Goal: Information Seeking & Learning: Get advice/opinions

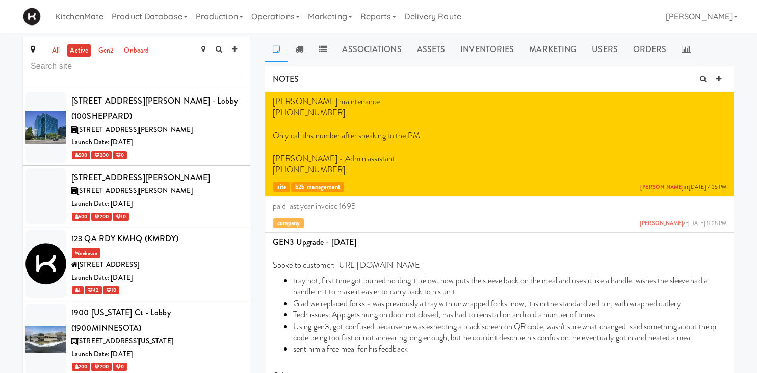
scroll to position [5143, 0]
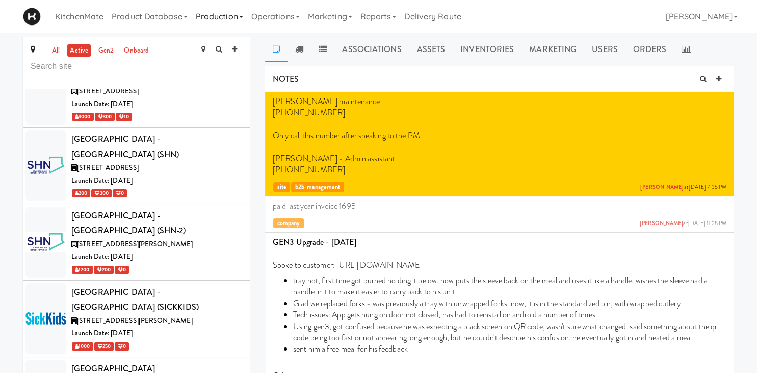
click at [223, 16] on link "Production" at bounding box center [220, 16] width 56 height 33
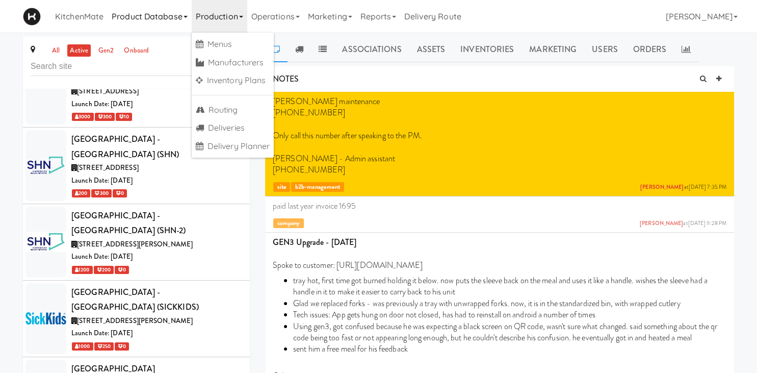
click at [165, 8] on link "Product Database" at bounding box center [150, 16] width 84 height 33
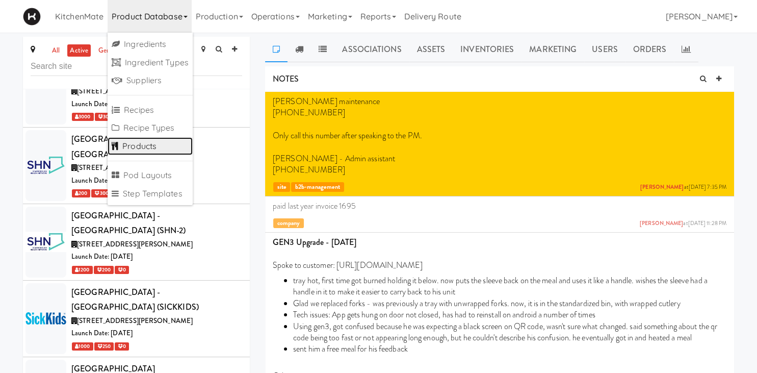
click at [161, 142] on link "Products" at bounding box center [150, 146] width 85 height 18
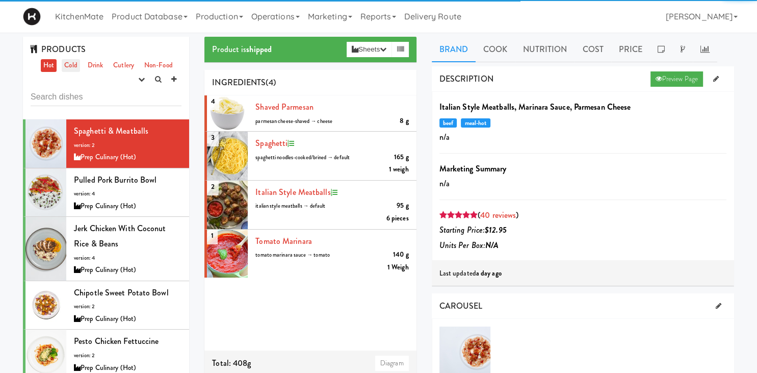
click at [74, 62] on link "Cold" at bounding box center [71, 65] width 18 height 13
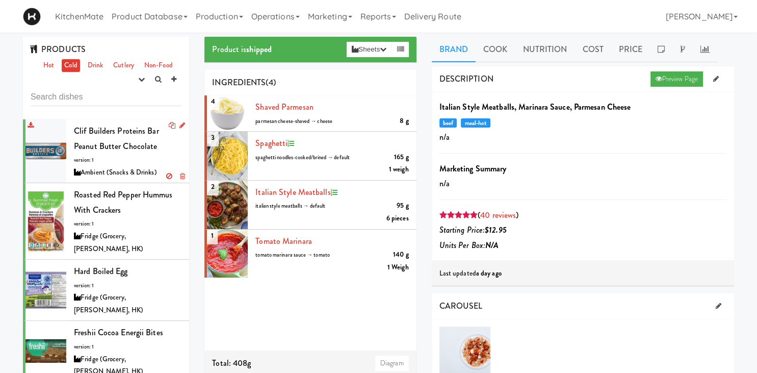
click at [131, 131] on span "Clif Builders proteins Bar Peanut Butter Chocolate" at bounding box center [116, 138] width 85 height 27
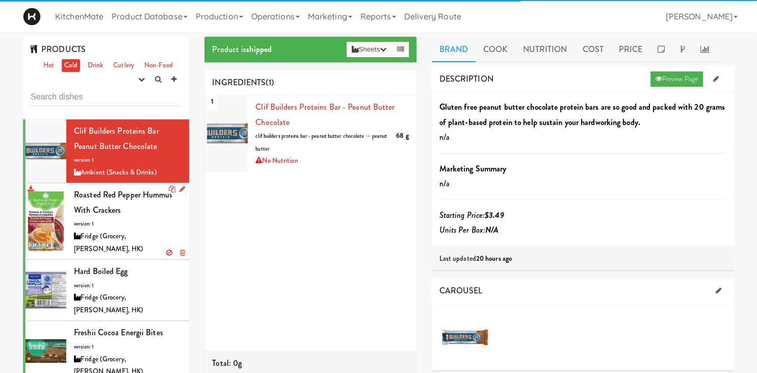
click at [108, 197] on span "Roasted Red Pepper Hummus with Crackers" at bounding box center [123, 202] width 99 height 27
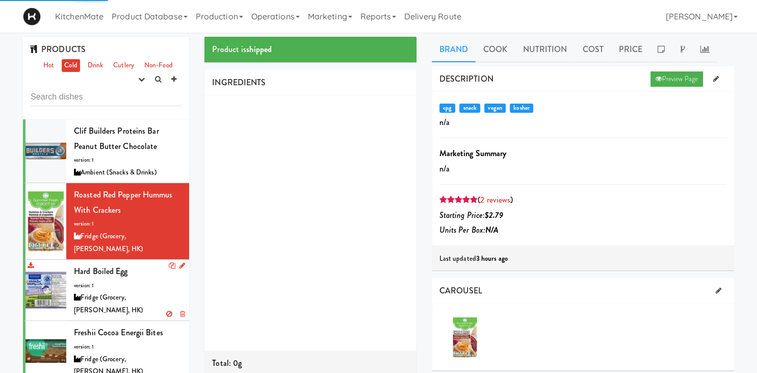
click at [112, 265] on span "Hard Boiled Egg" at bounding box center [101, 271] width 54 height 12
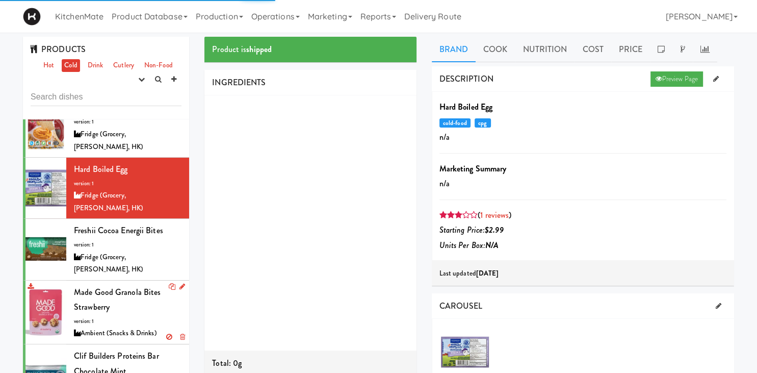
scroll to position [142, 0]
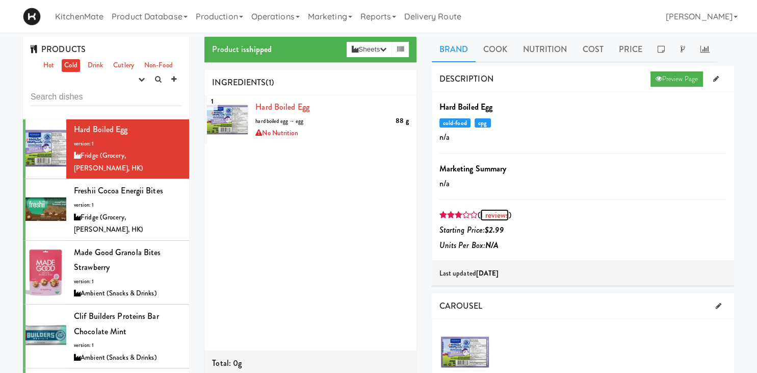
click at [489, 214] on link "1 reviews" at bounding box center [494, 215] width 29 height 12
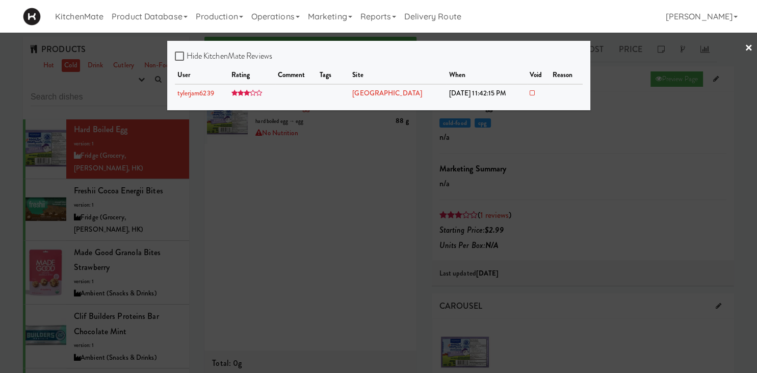
click at [292, 164] on div at bounding box center [378, 186] width 757 height 373
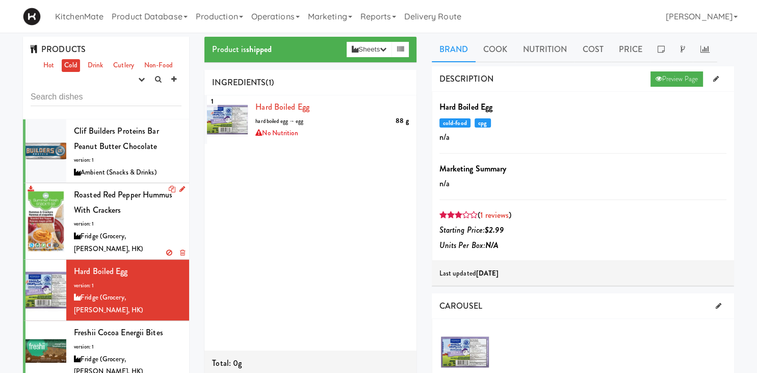
click at [123, 205] on div "Roasted Red Pepper Hummus with Crackers version: 1 Fridge (Grocery, [PERSON_NAM…" at bounding box center [128, 221] width 108 height 68
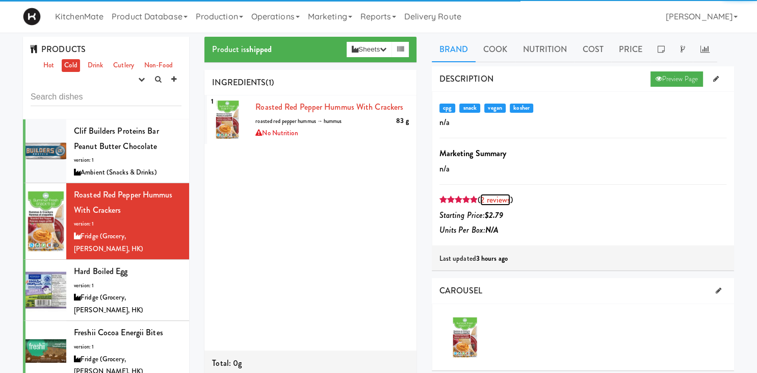
click at [501, 197] on link "2 reviews" at bounding box center [495, 200] width 30 height 12
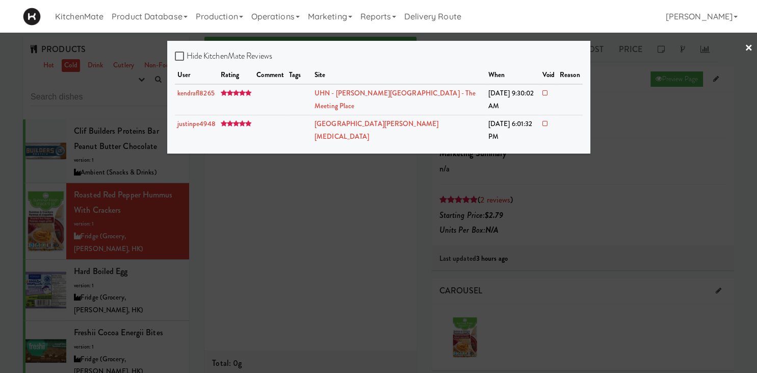
click at [135, 215] on div at bounding box center [378, 186] width 757 height 373
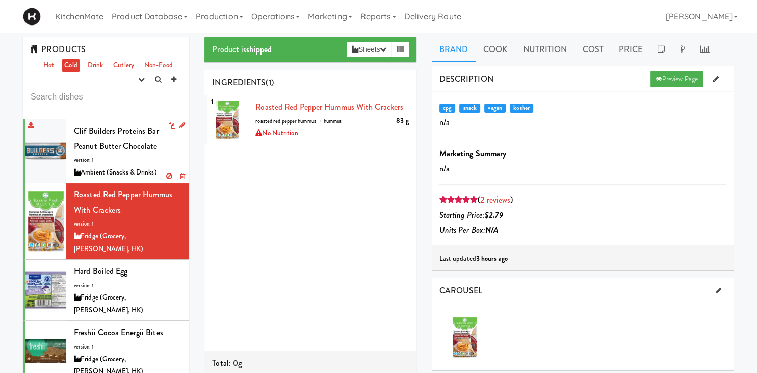
click at [137, 139] on div "Clif Builders proteins Bar Peanut Butter Chocolate version: 1 Ambient (Snacks &…" at bounding box center [128, 150] width 108 height 55
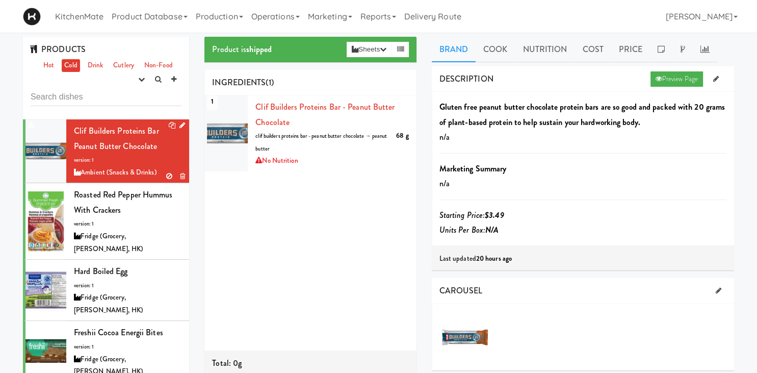
click at [111, 132] on span "Clif Builders proteins Bar Peanut Butter Chocolate" at bounding box center [116, 138] width 85 height 27
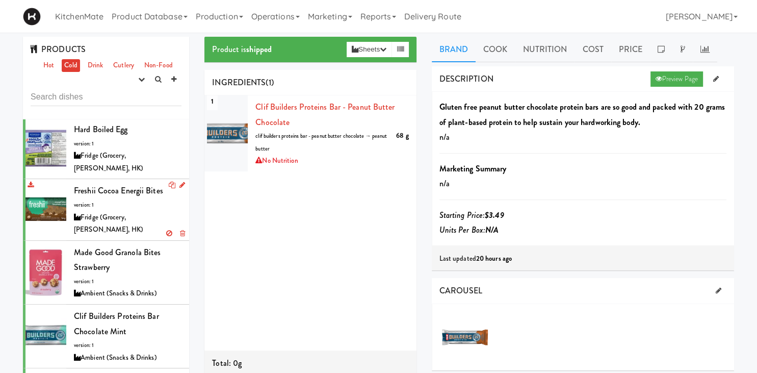
click at [138, 183] on div "Freshii Cocoa Energii Bites version: 1 Fridge (Grocery, [PERSON_NAME], HK)" at bounding box center [128, 209] width 108 height 53
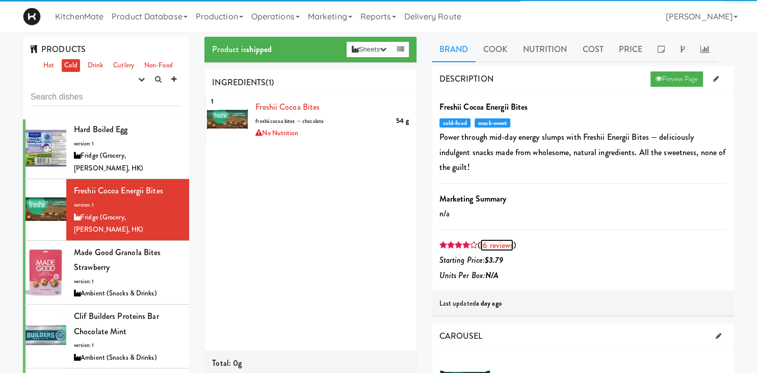
click at [508, 239] on link "16 reviews" at bounding box center [496, 245] width 33 height 12
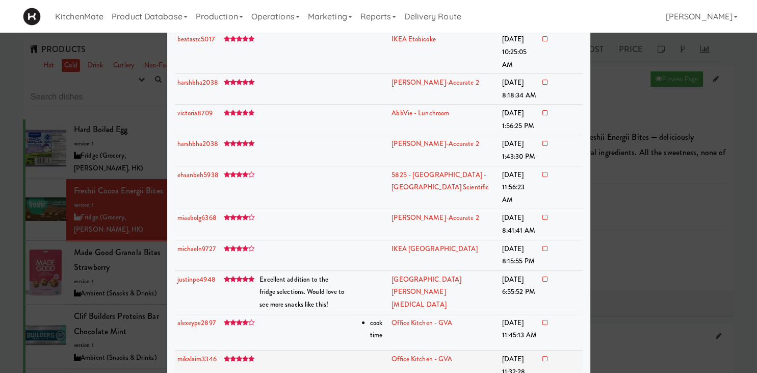
scroll to position [213, 0]
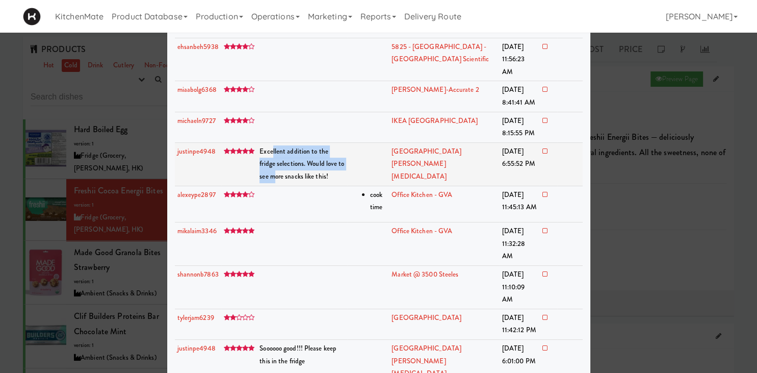
drag, startPoint x: 272, startPoint y: 140, endPoint x: 355, endPoint y: 152, distance: 84.0
click at [344, 152] on span "Excellent addition to the fridge selections. Would love to see more snacks like…" at bounding box center [301, 163] width 85 height 35
click at [370, 153] on td at bounding box center [368, 163] width 42 height 43
drag, startPoint x: 353, startPoint y: 152, endPoint x: 292, endPoint y: 149, distance: 61.3
click at [292, 149] on td "Excellent addition to the fridge selections. Would love to see more snacks like…" at bounding box center [302, 163] width 90 height 43
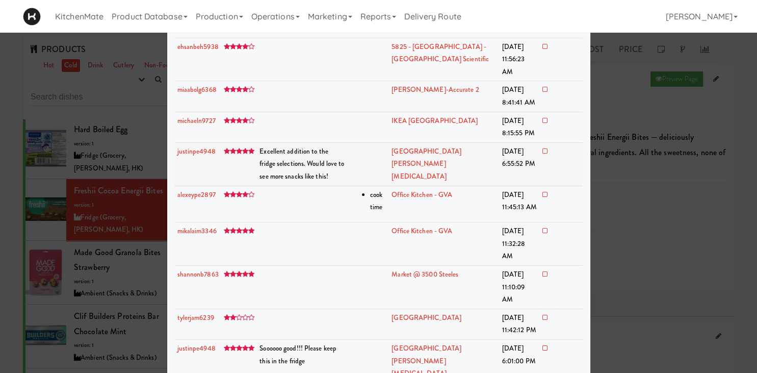
click at [314, 164] on td "Excellent addition to the fridge selections. Would love to see more snacks like…" at bounding box center [302, 163] width 90 height 43
drag, startPoint x: 314, startPoint y: 164, endPoint x: 261, endPoint y: 136, distance: 60.0
click at [261, 142] on td "Excellent addition to the fridge selections. Would love to see more snacks like…" at bounding box center [302, 163] width 90 height 43
click at [347, 154] on td "Excellent addition to the fridge selections. Would love to see more snacks like…" at bounding box center [302, 163] width 90 height 43
click at [374, 151] on td at bounding box center [368, 163] width 42 height 43
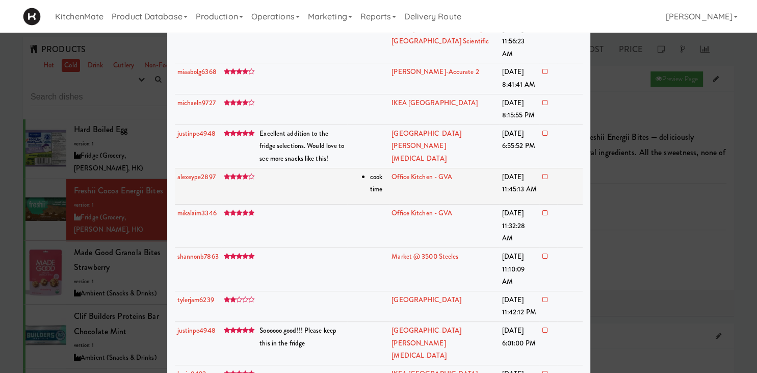
scroll to position [240, 0]
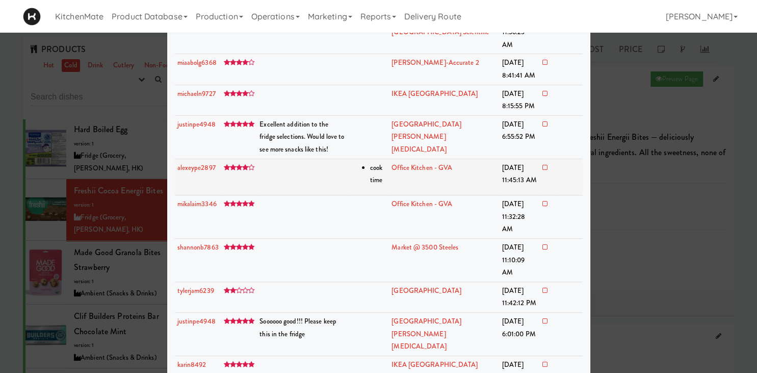
drag, startPoint x: 391, startPoint y: 154, endPoint x: 413, endPoint y: 170, distance: 27.3
click at [389, 168] on td "cook time" at bounding box center [368, 177] width 42 height 37
click at [417, 177] on td "Office Kitchen - GVA" at bounding box center [444, 177] width 110 height 37
drag, startPoint x: 366, startPoint y: 284, endPoint x: 289, endPoint y: 291, distance: 77.3
click at [289, 313] on tr "justinpe4948 Soooooo good!!! Please keep this in the fridge [GEOGRAPHIC_DATA][P…" at bounding box center [379, 334] width 408 height 43
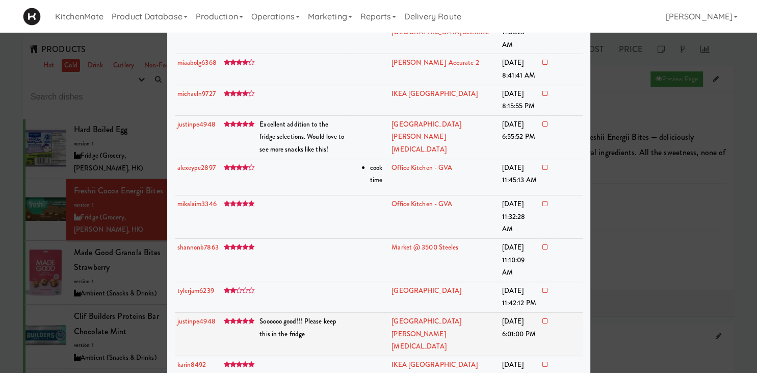
click at [293, 313] on td "Soooooo good!!! Please keep this in the fridge" at bounding box center [302, 334] width 90 height 43
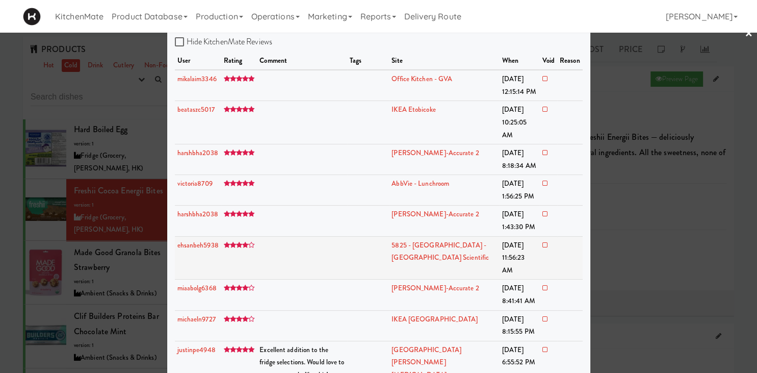
scroll to position [0, 0]
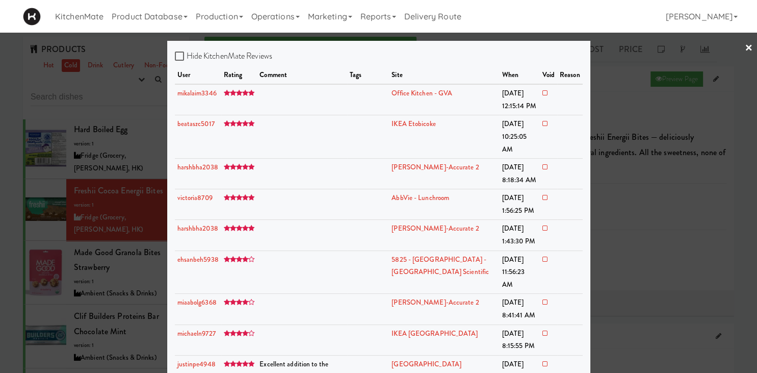
click at [109, 229] on div at bounding box center [378, 186] width 757 height 373
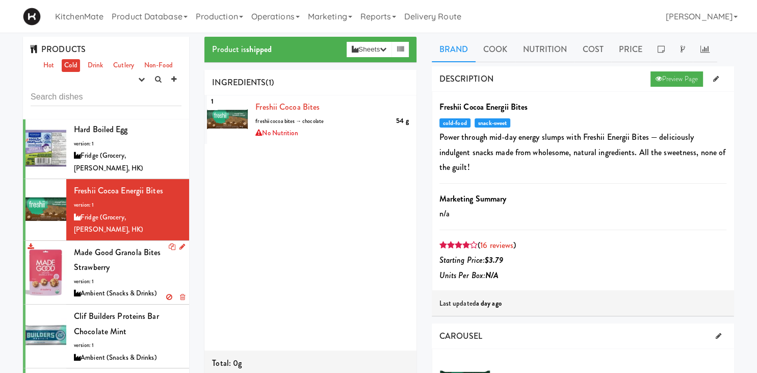
click at [140, 246] on span "Made Good granola bites Strawberry" at bounding box center [117, 259] width 87 height 27
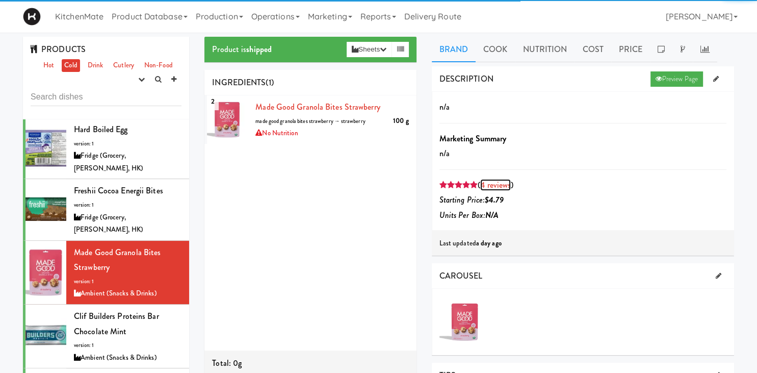
click at [497, 180] on link "4 reviews" at bounding box center [495, 185] width 31 height 12
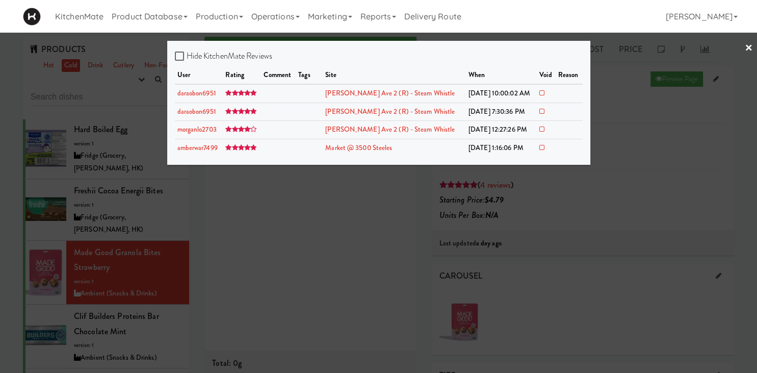
click at [72, 201] on div at bounding box center [378, 186] width 757 height 373
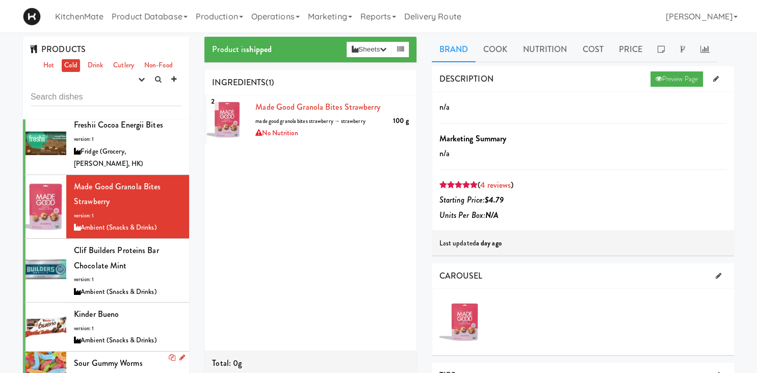
scroll to position [283, 0]
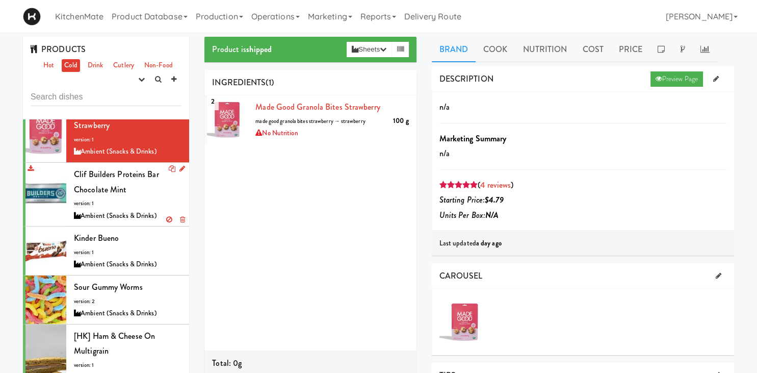
click at [148, 167] on div "Clif Builders proteins Bar Chocolate Mint version: 1 Ambient (Snacks & Drinks)" at bounding box center [128, 194] width 108 height 55
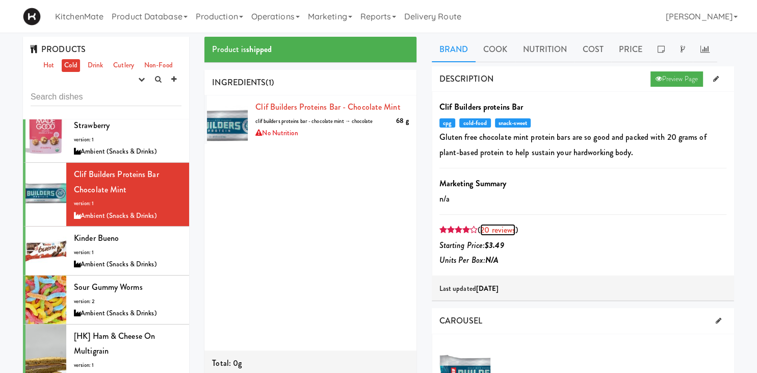
click at [502, 230] on link "20 reviews" at bounding box center [497, 230] width 35 height 12
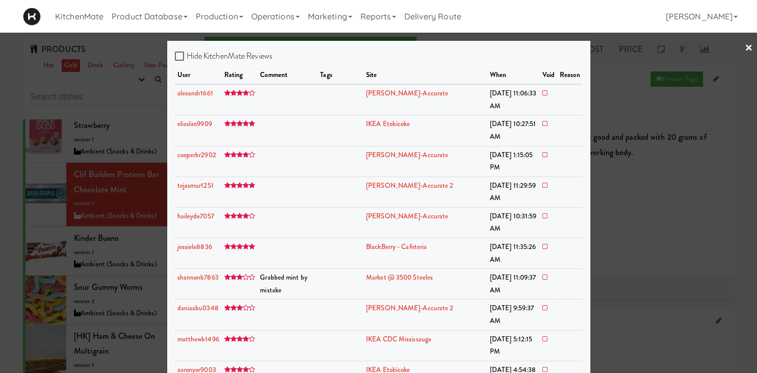
click at [90, 171] on div at bounding box center [378, 186] width 757 height 373
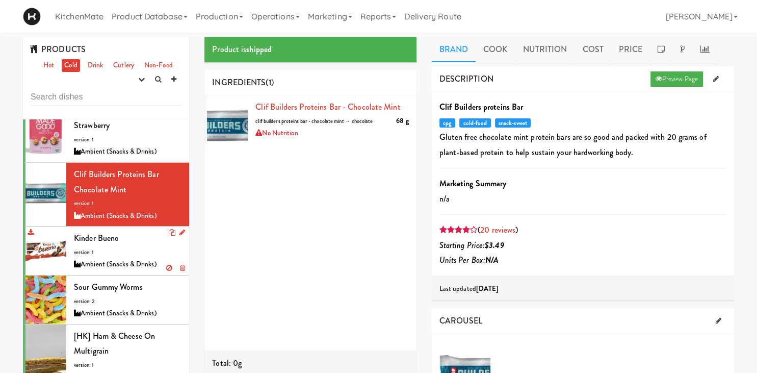
click at [111, 232] on span "Kinder Bueno" at bounding box center [96, 238] width 45 height 12
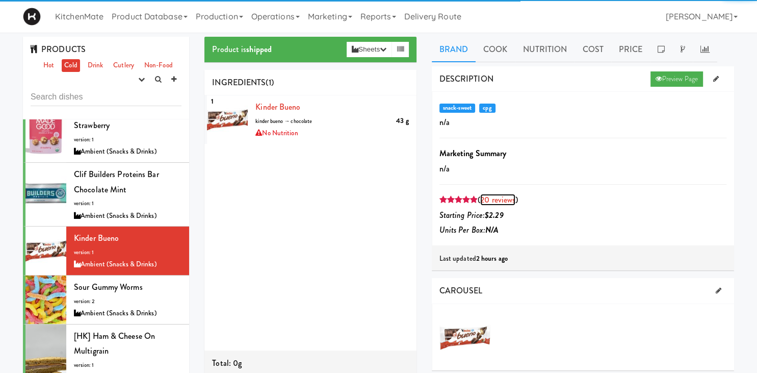
click at [506, 198] on link "20 reviews" at bounding box center [497, 200] width 35 height 12
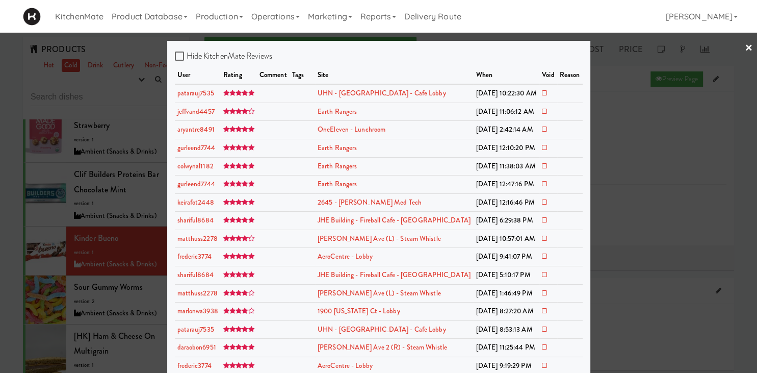
click at [107, 205] on div at bounding box center [378, 186] width 757 height 373
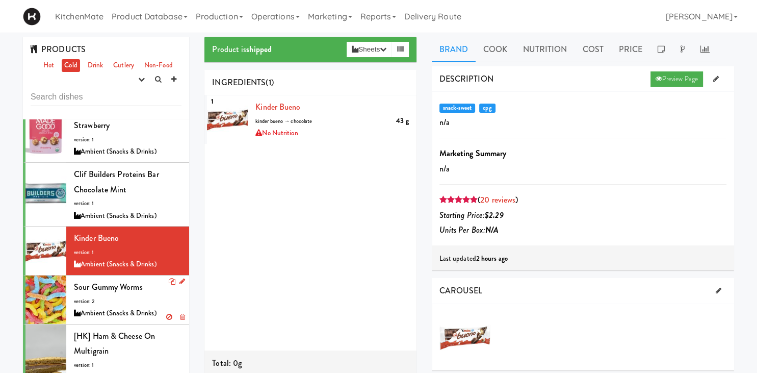
click at [120, 275] on li "Sour Gummy Worms version: 2 Ambient (Snacks & Drinks)" at bounding box center [106, 299] width 166 height 49
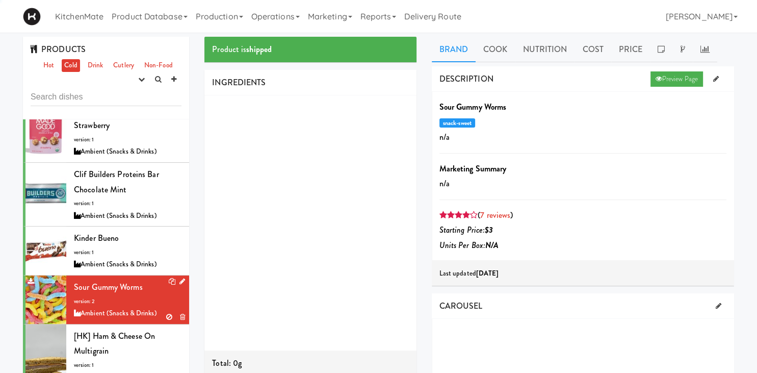
click at [124, 281] on span "Sour Gummy Worms" at bounding box center [108, 287] width 69 height 12
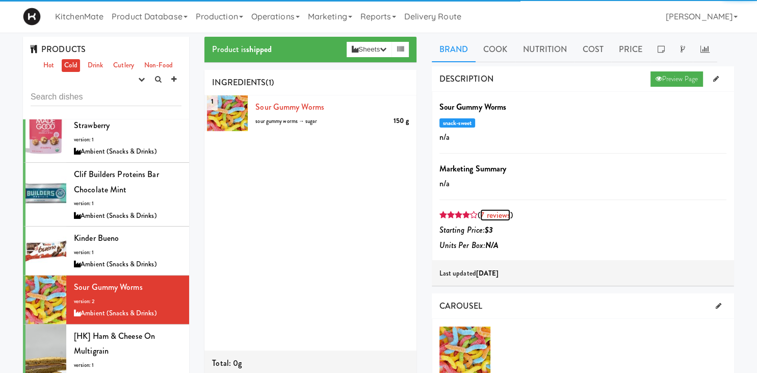
click at [503, 215] on link "7 reviews" at bounding box center [495, 215] width 30 height 12
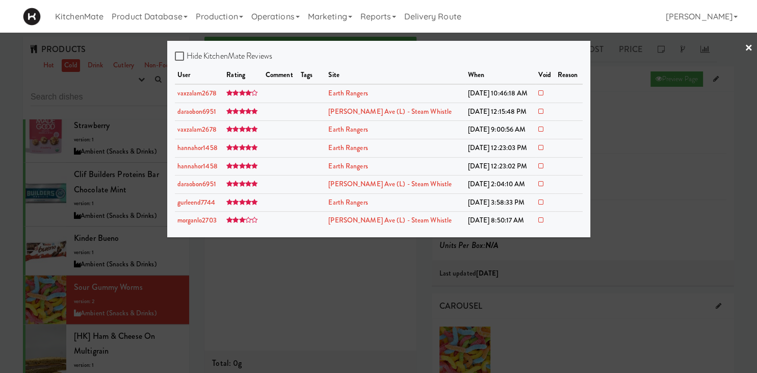
click at [20, 169] on div at bounding box center [378, 186] width 757 height 373
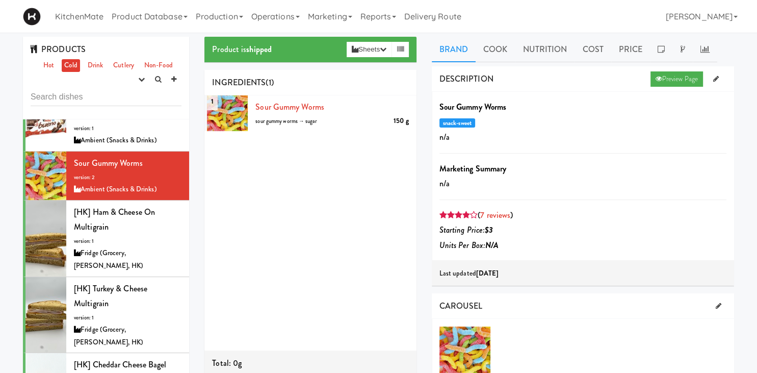
scroll to position [567, 0]
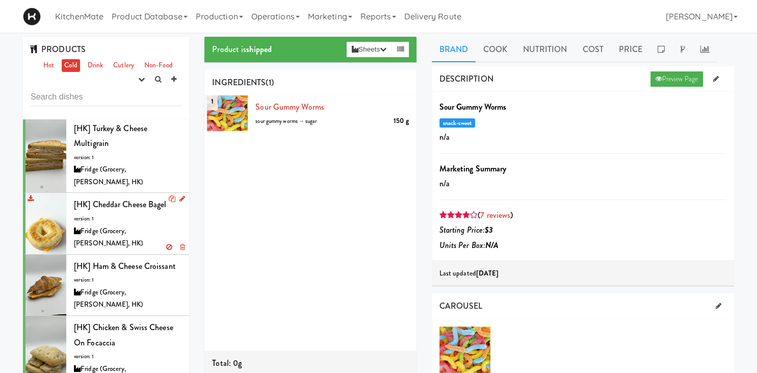
click at [125, 225] on div "Fridge (Grocery, [PERSON_NAME], HK)" at bounding box center [128, 237] width 108 height 25
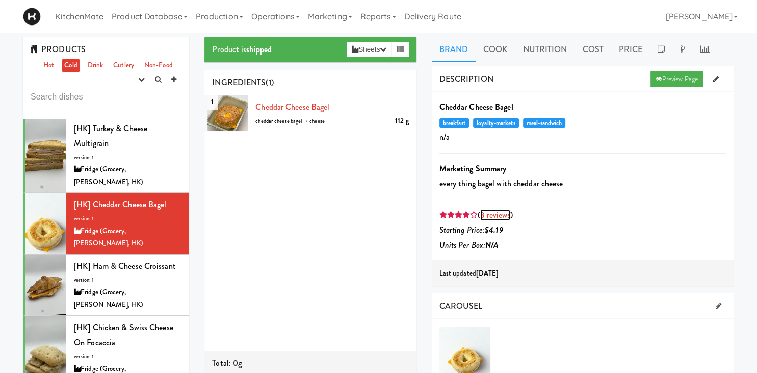
click at [502, 212] on link "3 reviews" at bounding box center [495, 215] width 30 height 12
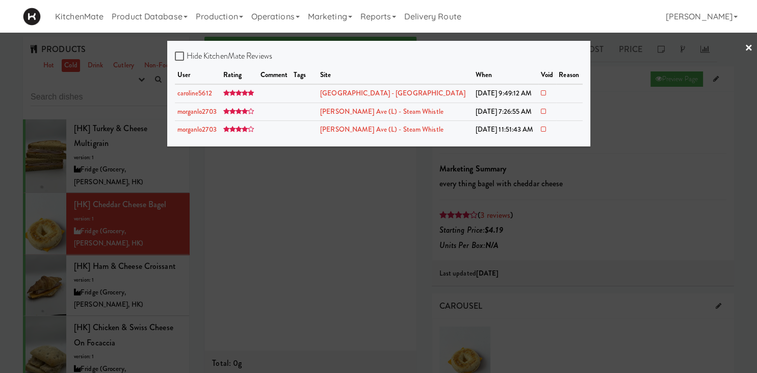
click at [128, 163] on div at bounding box center [378, 186] width 757 height 373
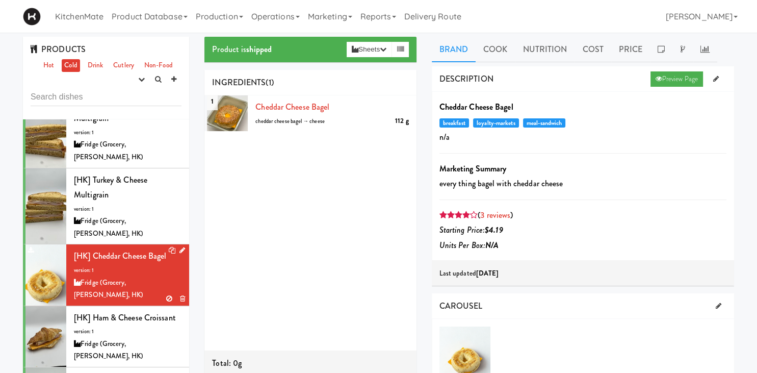
scroll to position [426, 0]
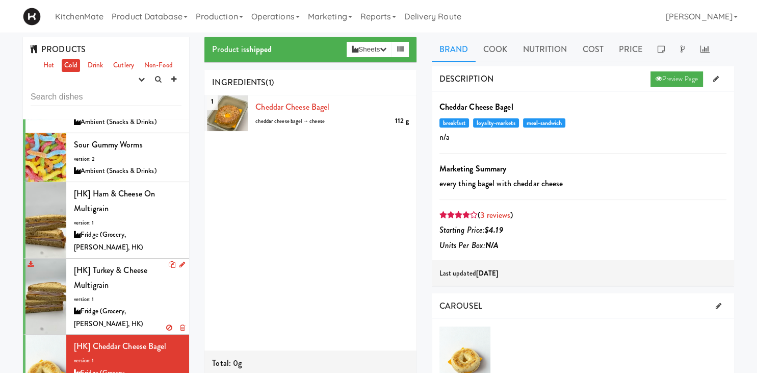
click at [118, 263] on div "[HK] Turkey & Cheese Multigrain version: 1 Fridge (Grocery, [PERSON_NAME], HK)" at bounding box center [128, 297] width 108 height 68
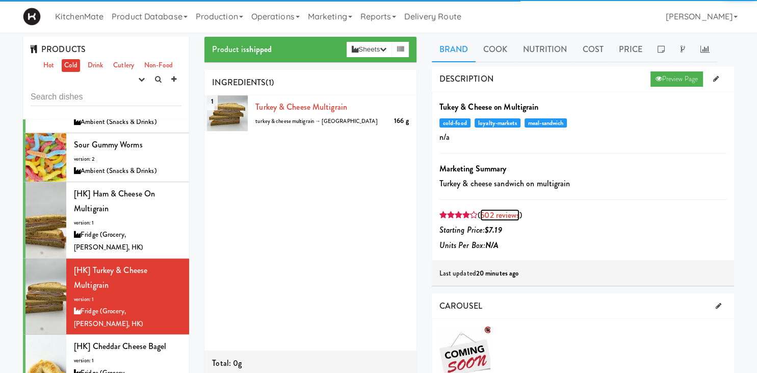
click at [513, 211] on link "502 reviews" at bounding box center [499, 215] width 39 height 12
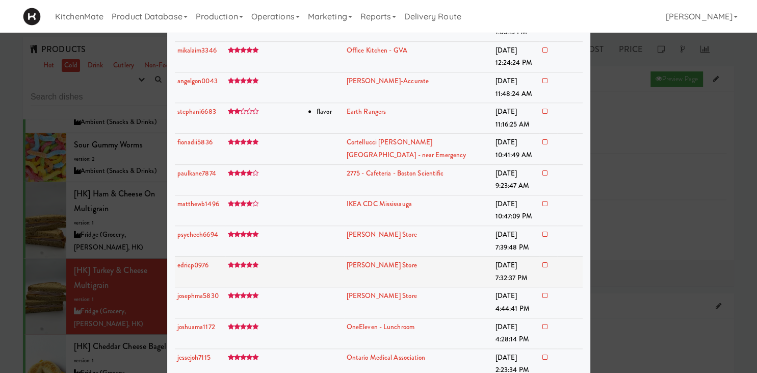
scroll to position [851, 0]
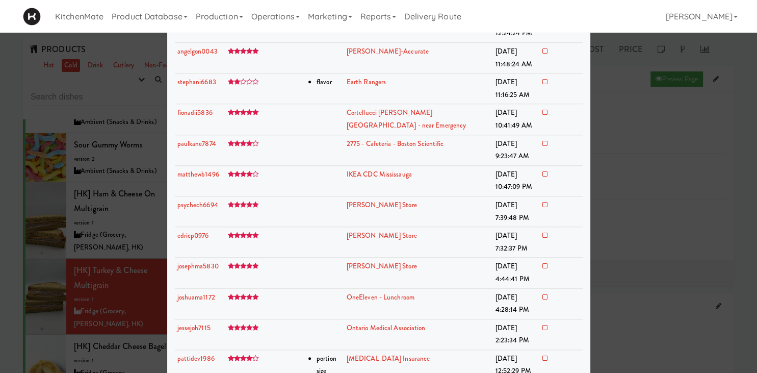
click at [105, 217] on div at bounding box center [378, 186] width 757 height 373
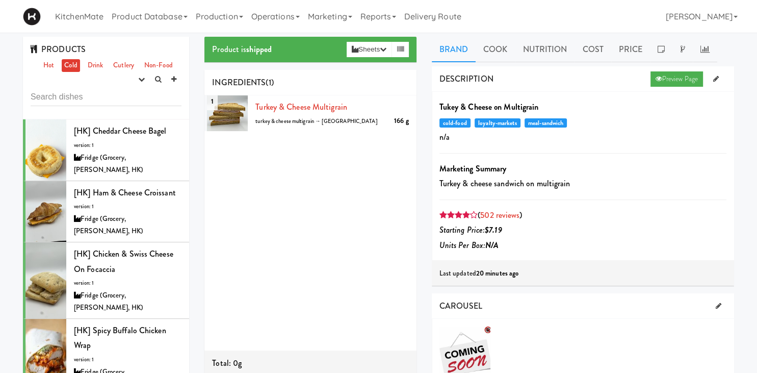
scroll to position [710, 0]
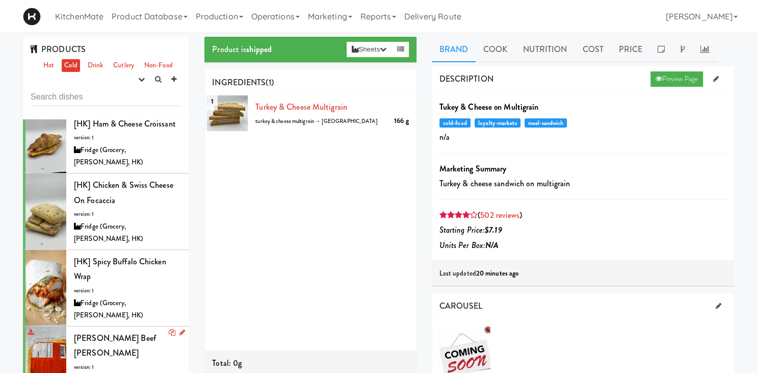
click at [112, 332] on span "[PERSON_NAME] Beef [PERSON_NAME]" at bounding box center [115, 345] width 82 height 27
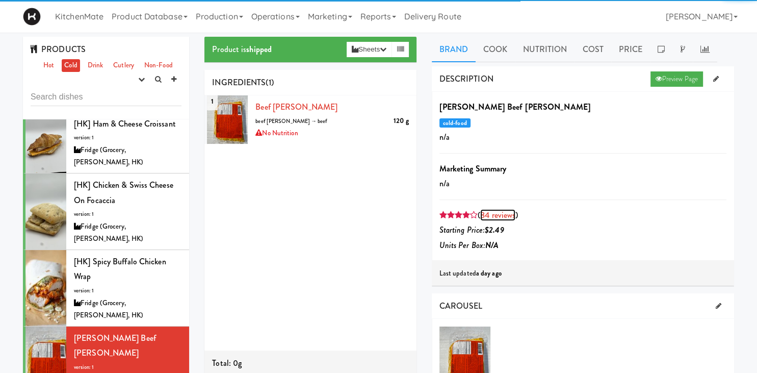
click at [509, 212] on link "84 reviews" at bounding box center [497, 215] width 35 height 12
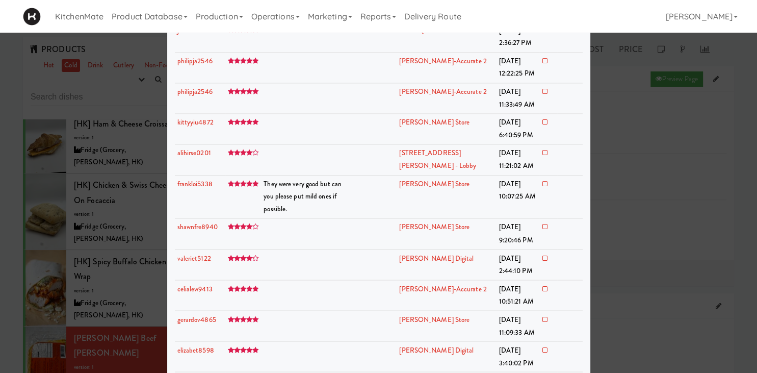
scroll to position [1645, 0]
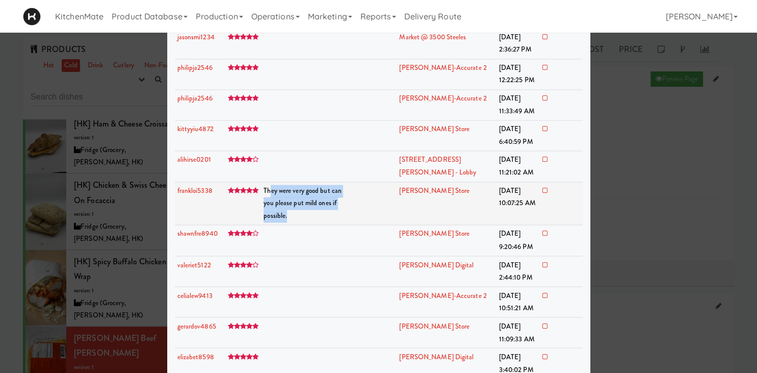
drag, startPoint x: 271, startPoint y: 187, endPoint x: 357, endPoint y: 196, distance: 87.2
click at [357, 196] on tr "frankloi5338 They were very good but can you please put mild ones if possible. …" at bounding box center [379, 202] width 408 height 43
click at [375, 200] on td at bounding box center [372, 202] width 49 height 43
drag, startPoint x: 369, startPoint y: 201, endPoint x: 301, endPoint y: 186, distance: 69.9
click at [301, 186] on tr "frankloi5338 They were very good but can you please put mild ones if possible. …" at bounding box center [379, 202] width 408 height 43
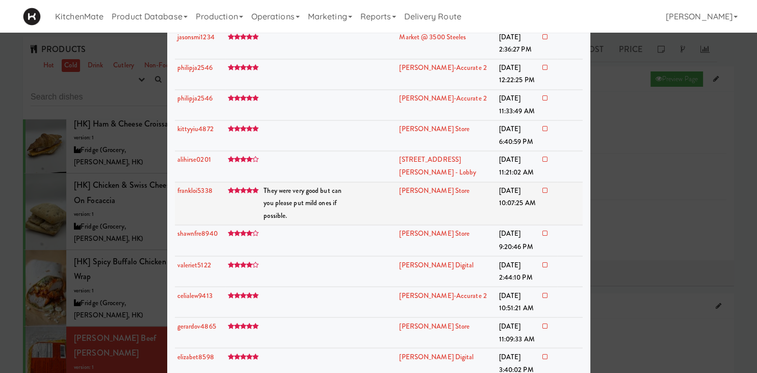
click at [393, 199] on td at bounding box center [372, 202] width 49 height 43
click at [388, 189] on td at bounding box center [372, 202] width 49 height 43
drag, startPoint x: 373, startPoint y: 203, endPoint x: 248, endPoint y: 196, distance: 125.1
click at [252, 196] on tr "frankloi5338 They were very good but can you please put mild ones if possible. …" at bounding box center [379, 202] width 408 height 43
click at [98, 195] on div at bounding box center [378, 186] width 757 height 373
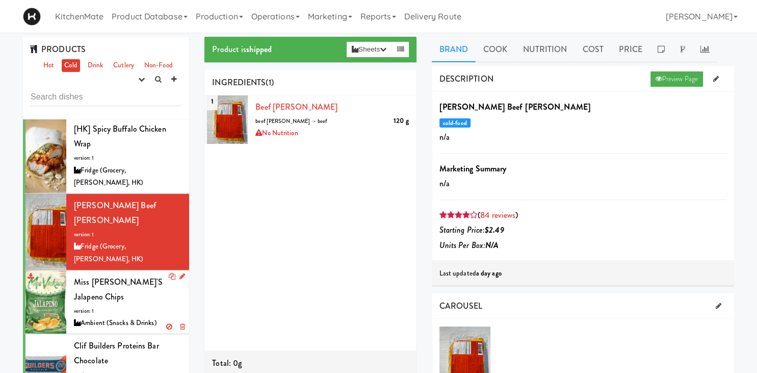
scroll to position [851, 0]
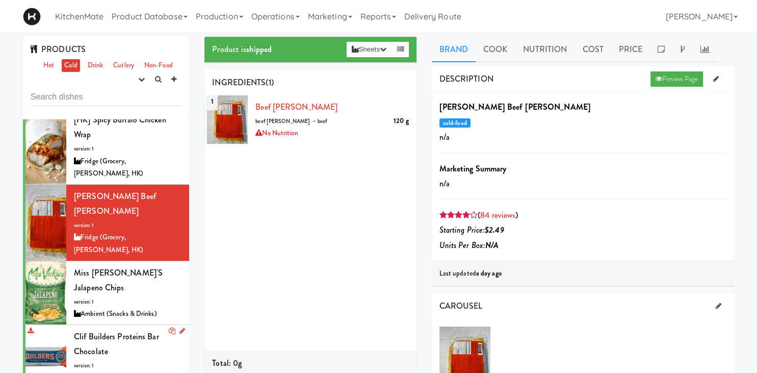
click at [140, 330] on span "Clif Builders proteins Bar Chocolate" at bounding box center [116, 343] width 85 height 27
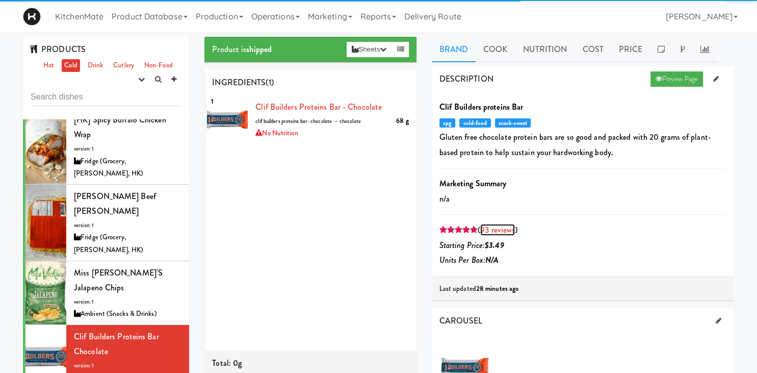
click at [500, 229] on link "93 reviews" at bounding box center [497, 230] width 35 height 12
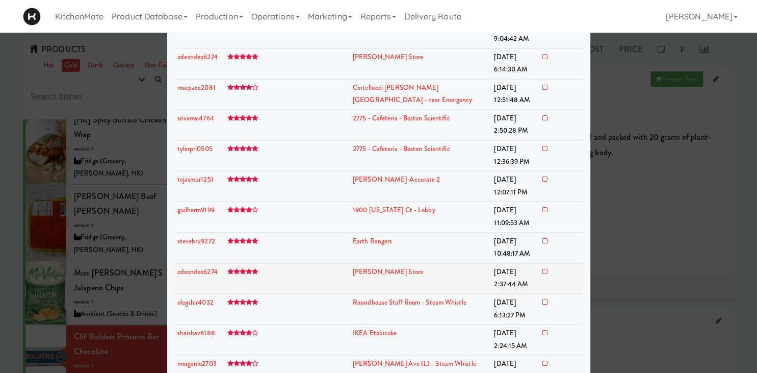
scroll to position [1348, 0]
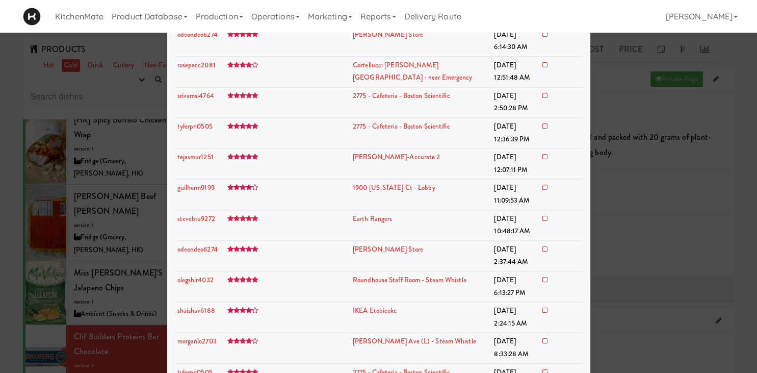
click at [64, 203] on div at bounding box center [378, 186] width 757 height 373
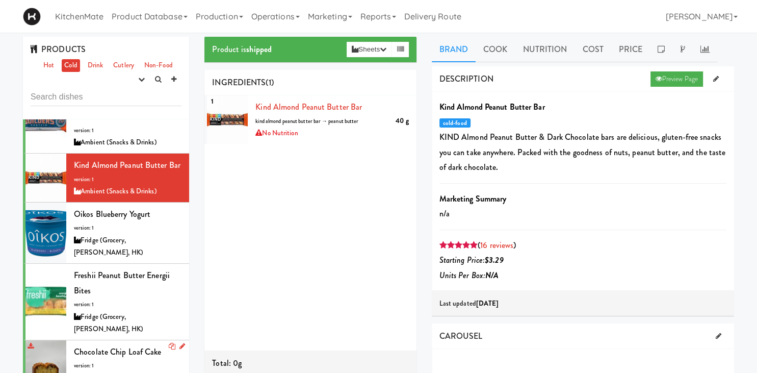
scroll to position [993, 0]
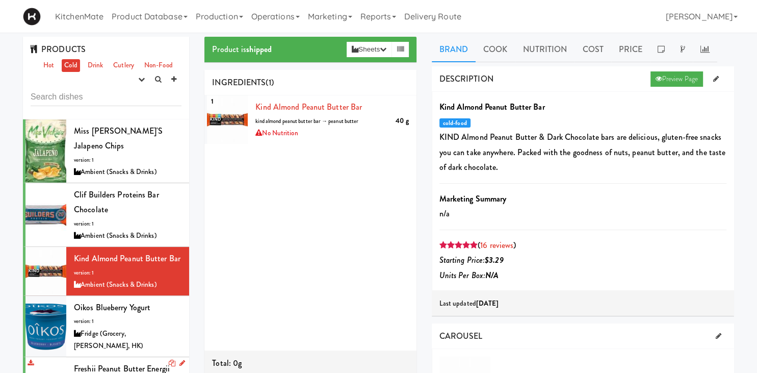
click at [121, 362] on span "Freshii Peanut Butter Energii Bites" at bounding box center [122, 375] width 96 height 27
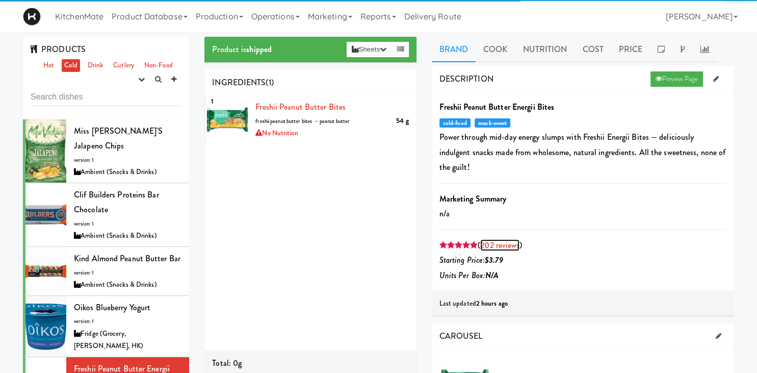
click at [507, 239] on link "202 reviews" at bounding box center [499, 245] width 39 height 12
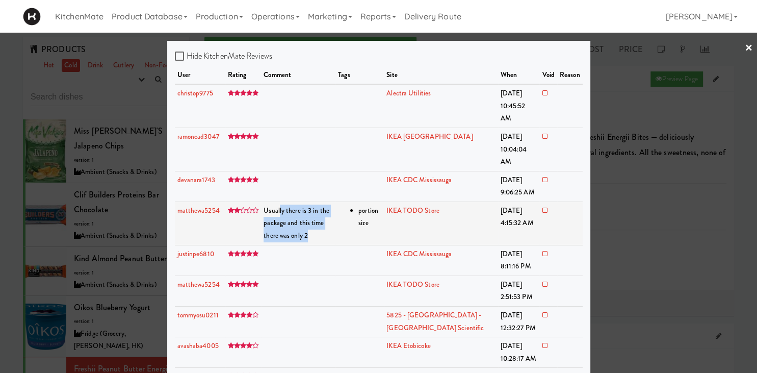
drag, startPoint x: 280, startPoint y: 185, endPoint x: 346, endPoint y: 197, distance: 66.5
click at [329, 205] on span "Usually there is 3 in the package and this time there was only 2" at bounding box center [297, 222] width 66 height 35
click at [356, 207] on td "portion size" at bounding box center [359, 222] width 48 height 43
drag, startPoint x: 350, startPoint y: 201, endPoint x: 280, endPoint y: 187, distance: 70.8
click at [280, 201] on td "Usually there is 3 in the package and this time there was only 2" at bounding box center [298, 222] width 74 height 43
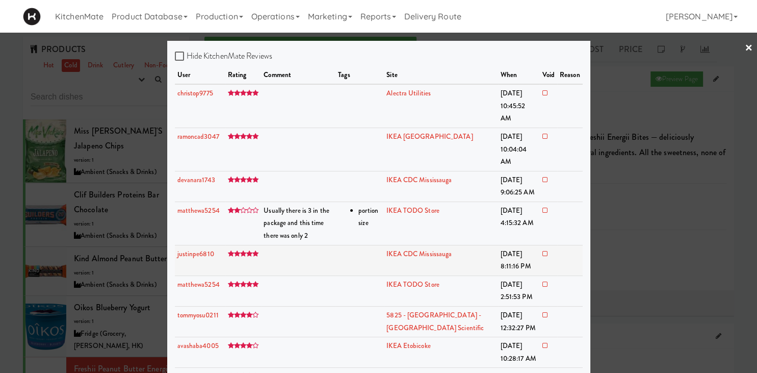
click at [318, 245] on td at bounding box center [298, 260] width 74 height 31
drag, startPoint x: 278, startPoint y: 185, endPoint x: 334, endPoint y: 201, distance: 58.4
click at [329, 205] on span "Usually there is 3 in the package and this time there was only 2" at bounding box center [297, 222] width 66 height 35
click at [335, 204] on td "Usually there is 3 in the package and this time there was only 2" at bounding box center [298, 222] width 74 height 43
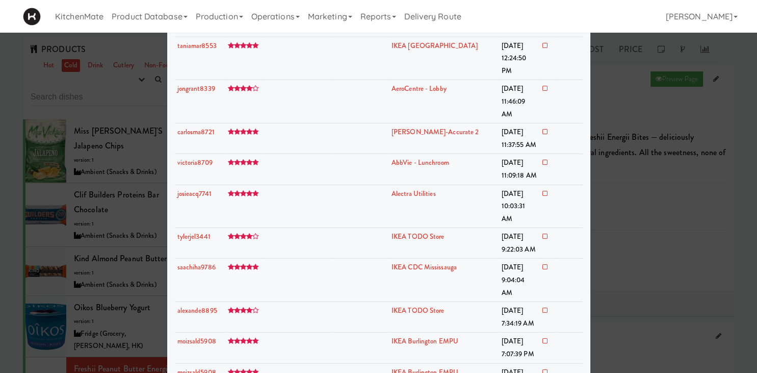
scroll to position [2845, 0]
drag, startPoint x: 322, startPoint y: 169, endPoint x: 274, endPoint y: 168, distance: 47.4
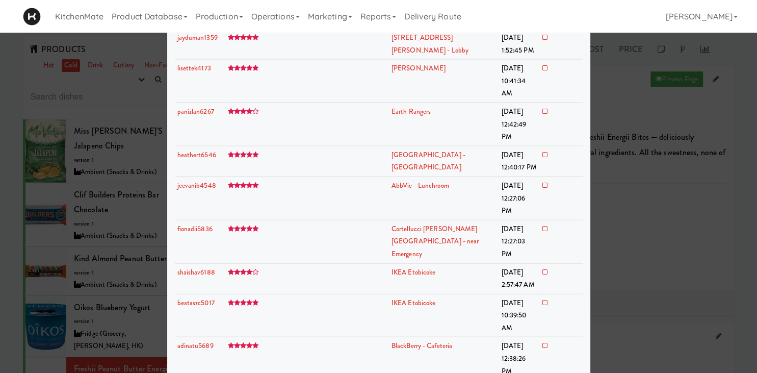
scroll to position [6013, 0]
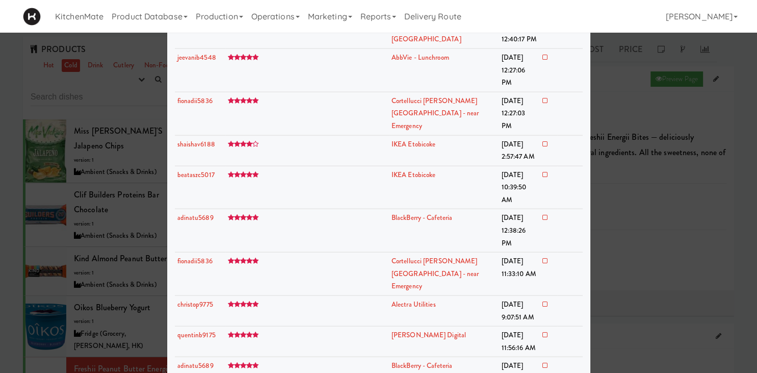
click at [103, 233] on div at bounding box center [378, 186] width 757 height 373
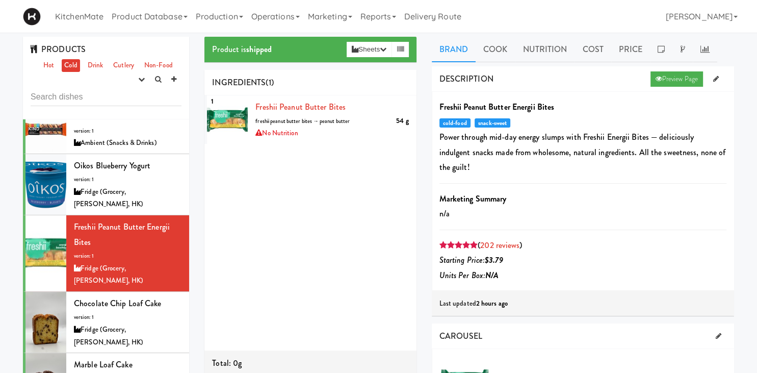
scroll to position [1135, 0]
click at [124, 295] on div "Chocolate Chip Loaf Cake version: 1 Fridge (Grocery, [PERSON_NAME], HK)" at bounding box center [128, 321] width 108 height 53
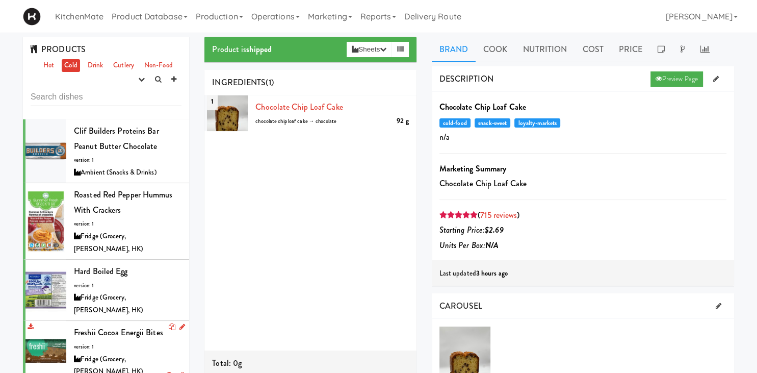
click at [128, 326] on span "Freshii Cocoa Energii Bites" at bounding box center [118, 332] width 89 height 12
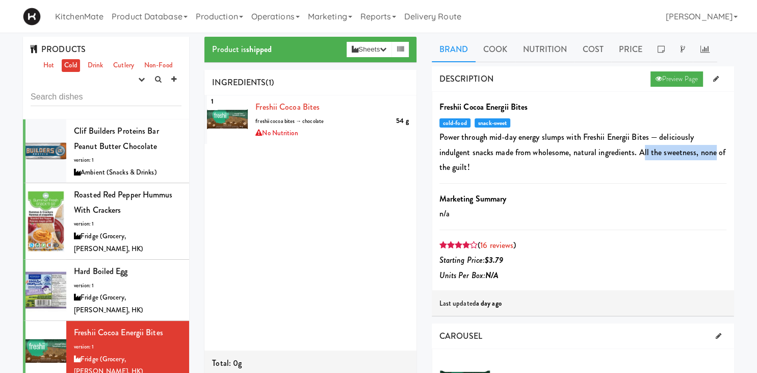
drag, startPoint x: 609, startPoint y: 153, endPoint x: 679, endPoint y: 153, distance: 69.8
click at [679, 153] on p "Power through mid-day energy slumps with Freshii Energii Bites — deliciously in…" at bounding box center [582, 151] width 287 height 45
click at [657, 206] on p "n/a" at bounding box center [582, 213] width 287 height 15
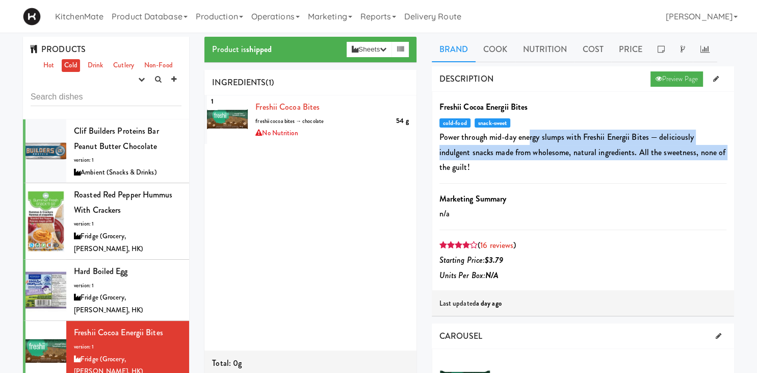
drag, startPoint x: 527, startPoint y: 140, endPoint x: 690, endPoint y: 154, distance: 163.8
click at [690, 154] on p "Power through mid-day energy slumps with Freshii Energii Bites — deliciously in…" at bounding box center [582, 151] width 287 height 45
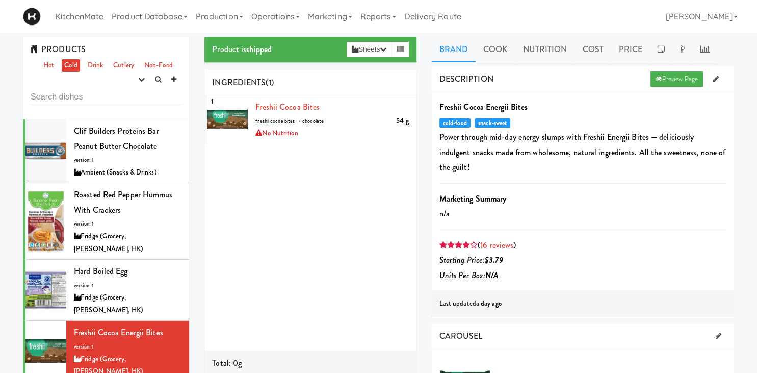
click at [688, 186] on div "Freshii Cocoa Energii Bites cold-food snack-sweet Power through mid-day energy …" at bounding box center [582, 190] width 287 height 183
drag, startPoint x: 701, startPoint y: 153, endPoint x: 635, endPoint y: 160, distance: 66.2
click at [635, 157] on p "Power through mid-day energy slumps with Freshii Energii Bites — deliciously in…" at bounding box center [582, 151] width 287 height 45
click at [654, 206] on p "n/a" at bounding box center [582, 213] width 287 height 15
click at [499, 239] on link "16 reviews" at bounding box center [496, 245] width 33 height 12
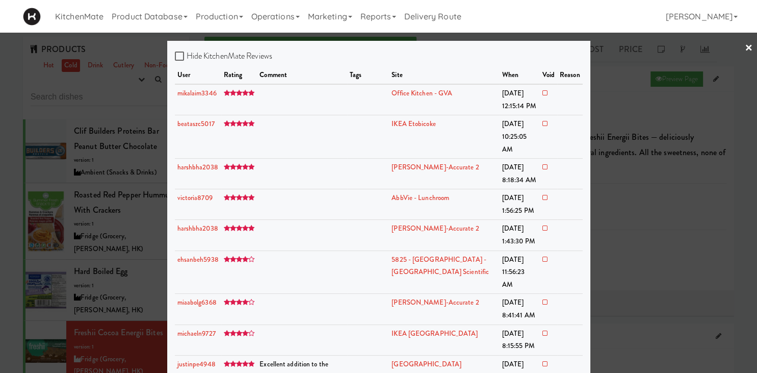
click at [84, 207] on div at bounding box center [378, 186] width 757 height 373
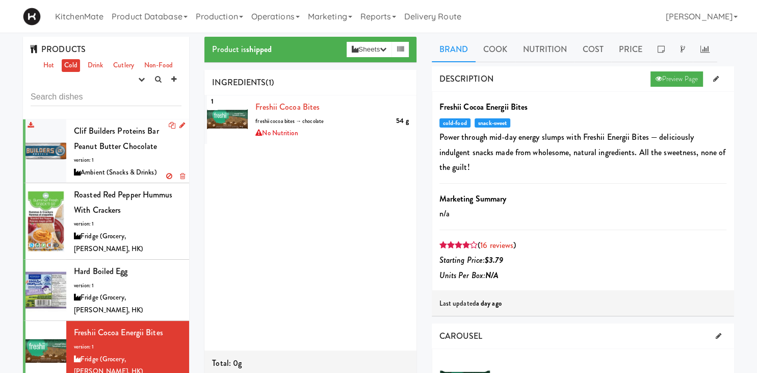
click at [154, 132] on span "Clif Builders proteins Bar Peanut Butter Chocolate" at bounding box center [116, 138] width 85 height 27
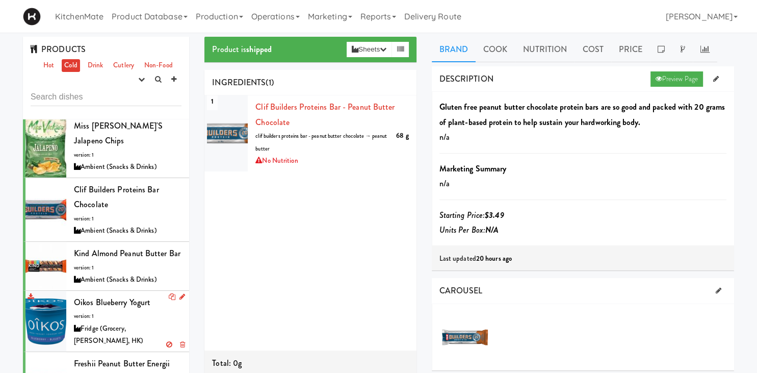
scroll to position [922, 0]
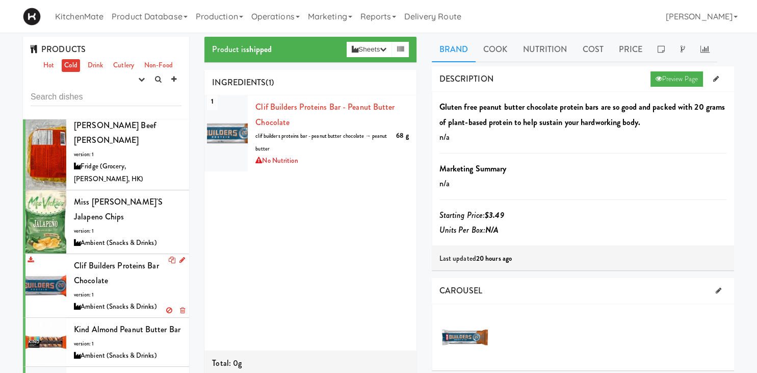
click at [99, 259] on span "Clif Builders proteins Bar Chocolate" at bounding box center [116, 272] width 85 height 27
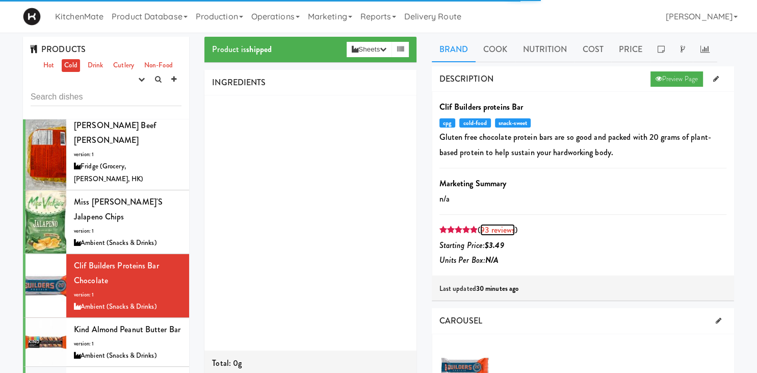
click at [497, 228] on link "93 reviews" at bounding box center [497, 230] width 35 height 12
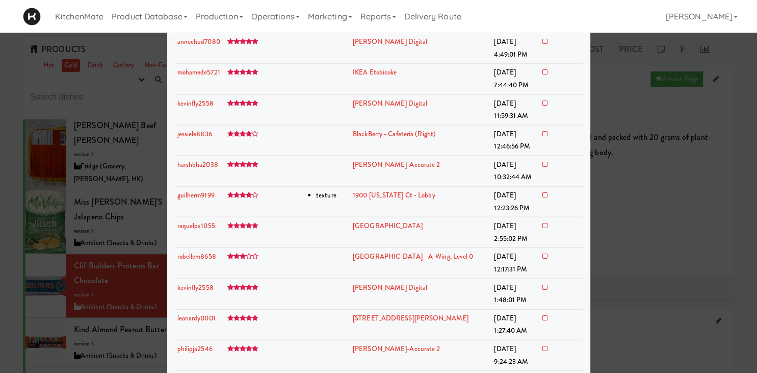
scroll to position [2545, 0]
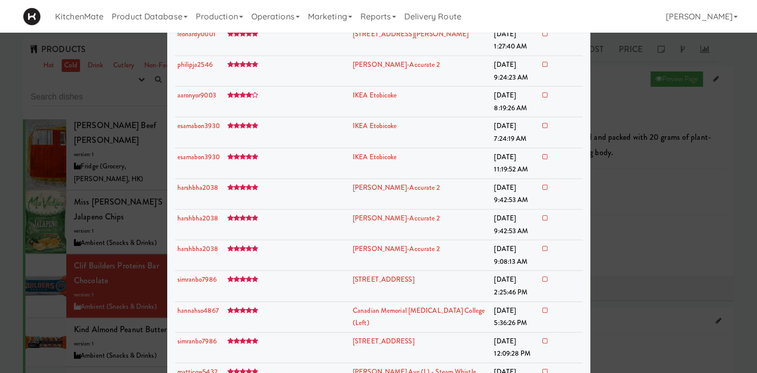
click at [86, 230] on div at bounding box center [378, 186] width 757 height 373
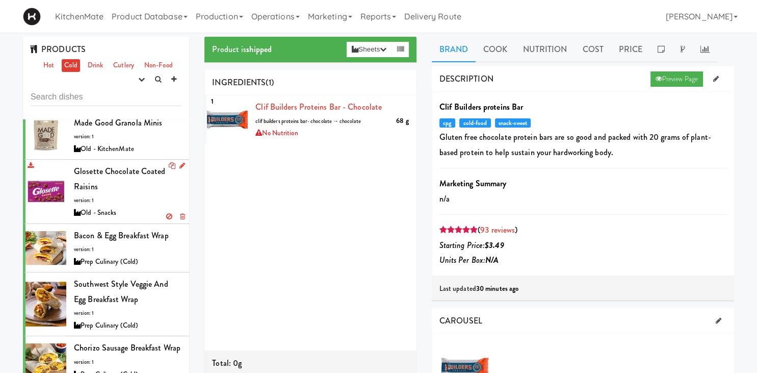
scroll to position [1845, 0]
